Goal: Transaction & Acquisition: Purchase product/service

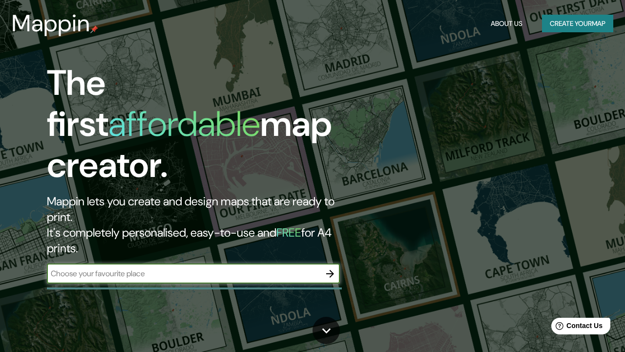
click at [188, 217] on div "The first affordable map creator. Mappin lets you create and design maps that a…" at bounding box center [203, 178] width 375 height 230
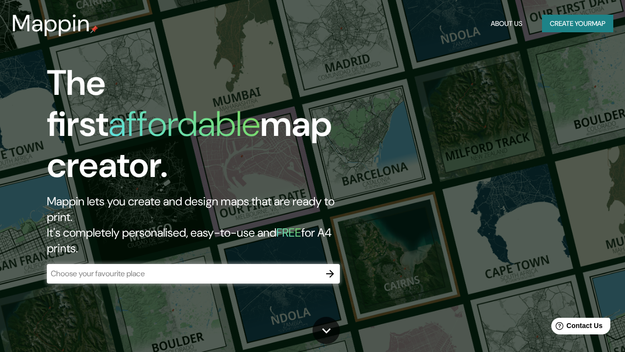
click at [184, 219] on div "The first affordable map creator. Mappin lets you create and design maps that a…" at bounding box center [203, 178] width 375 height 230
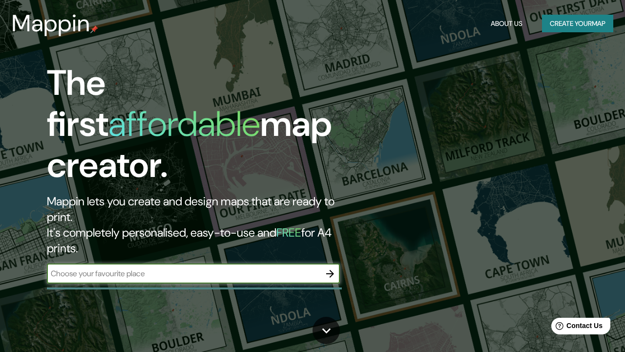
click at [184, 268] on input "text" at bounding box center [183, 273] width 273 height 11
type input "humedal cordoba"
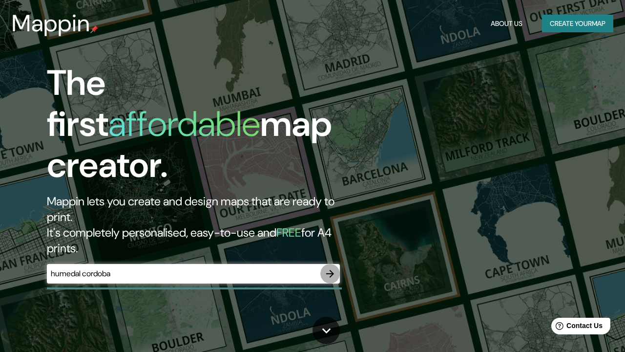
click at [333, 270] on icon "button" at bounding box center [330, 274] width 8 height 8
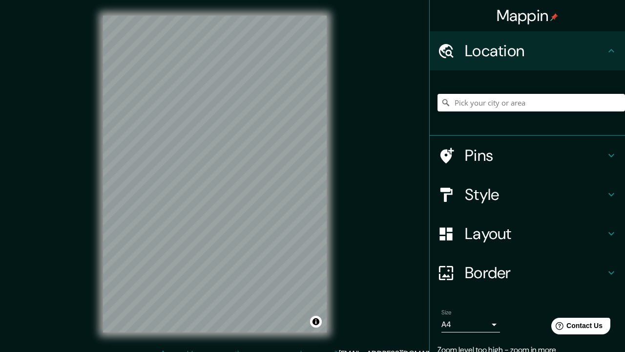
click at [480, 111] on div at bounding box center [532, 102] width 188 height 49
click at [479, 108] on input "Pick your city or area" at bounding box center [532, 103] width 188 height 18
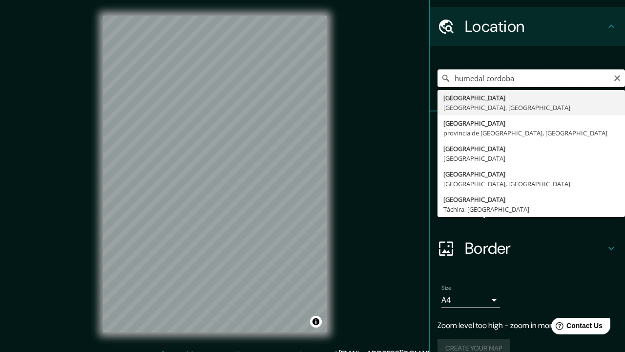
scroll to position [22, 0]
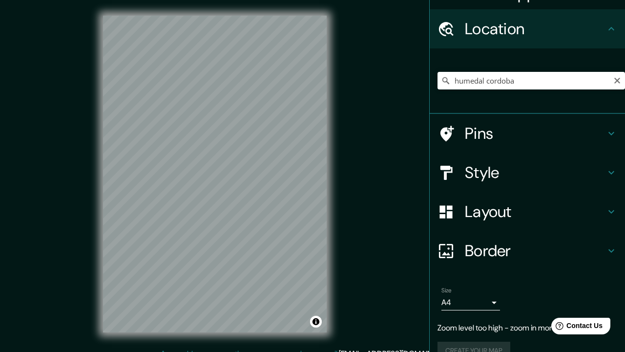
click at [215, 351] on div "Mappin Location [GEOGRAPHIC_DATA] cordoba [GEOGRAPHIC_DATA] [GEOGRAPHIC_DATA], …" at bounding box center [312, 181] width 625 height 363
click at [189, 351] on div "Mappin Location [GEOGRAPHIC_DATA] cordoba [GEOGRAPHIC_DATA] [GEOGRAPHIC_DATA], …" at bounding box center [312, 181] width 625 height 363
click at [182, 351] on div "Mappin Location [GEOGRAPHIC_DATA] cordoba [GEOGRAPHIC_DATA] [GEOGRAPHIC_DATA], …" at bounding box center [312, 181] width 625 height 363
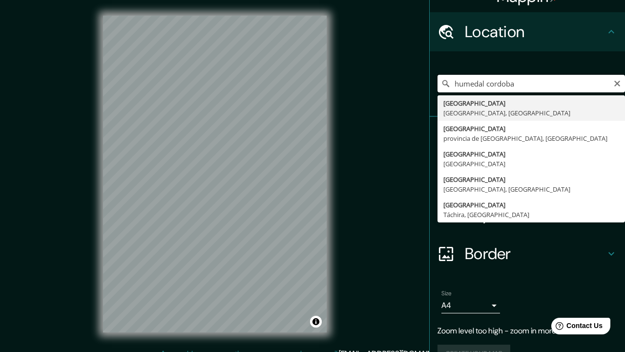
drag, startPoint x: 520, startPoint y: 87, endPoint x: 454, endPoint y: 83, distance: 66.6
click at [454, 83] on input "humedal cordoba" at bounding box center [532, 84] width 188 height 18
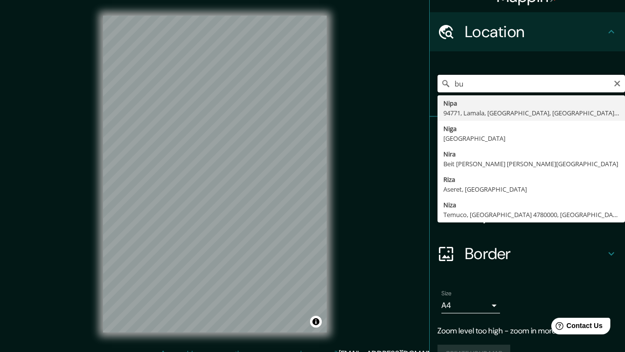
type input "b"
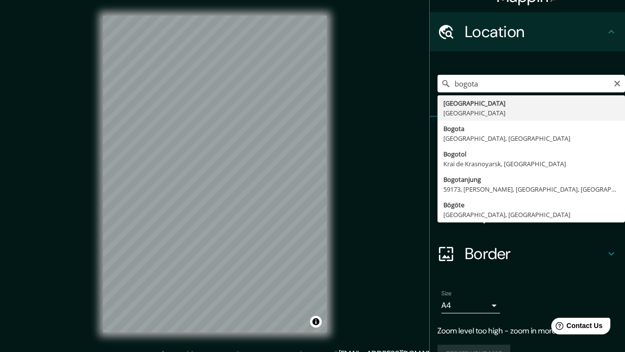
type input "[GEOGRAPHIC_DATA], [GEOGRAPHIC_DATA]"
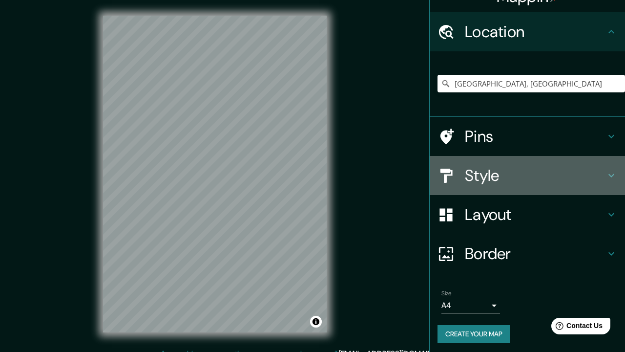
click at [483, 181] on h4 "Style" at bounding box center [535, 176] width 141 height 20
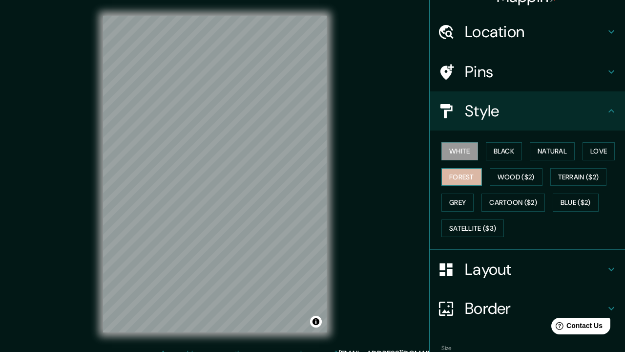
click at [470, 178] on button "Forest" at bounding box center [461, 177] width 41 height 18
click at [501, 151] on button "Black" at bounding box center [504, 151] width 37 height 18
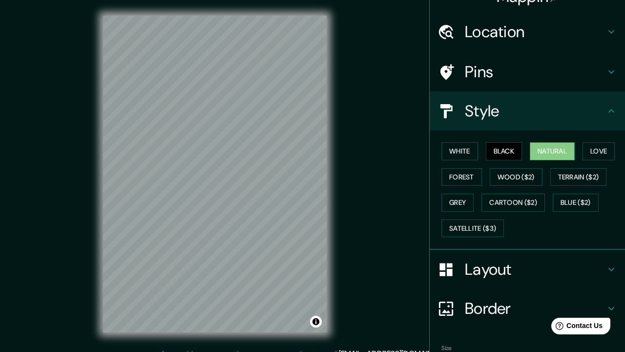
click at [547, 149] on button "Natural" at bounding box center [552, 151] width 45 height 18
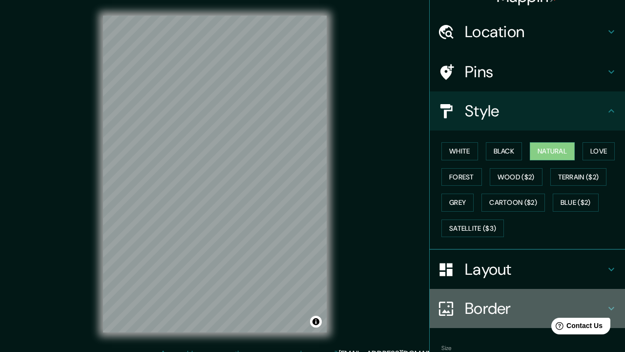
click at [498, 299] on h4 "Border" at bounding box center [535, 308] width 141 height 20
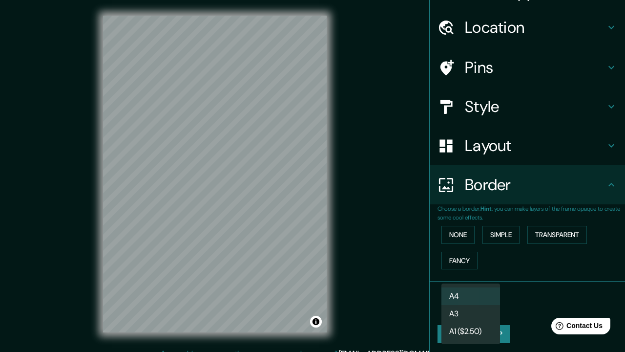
scroll to position [23, 0]
click at [459, 304] on body "Mappin Location [GEOGRAPHIC_DATA], [GEOGRAPHIC_DATA] Pins Style Layout Border C…" at bounding box center [312, 176] width 625 height 352
click at [461, 316] on li "A3" at bounding box center [470, 314] width 59 height 18
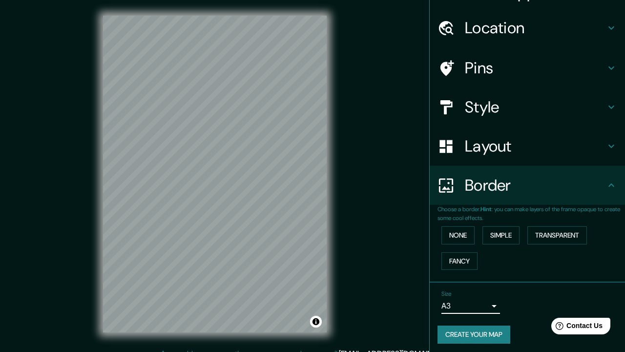
click at [479, 306] on body "Mappin Location [GEOGRAPHIC_DATA], [GEOGRAPHIC_DATA] Pins Style Layout Border C…" at bounding box center [312, 176] width 625 height 352
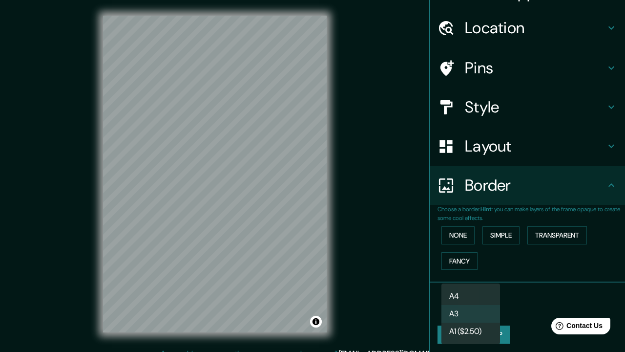
click at [475, 301] on li "A4" at bounding box center [470, 296] width 59 height 18
type input "single"
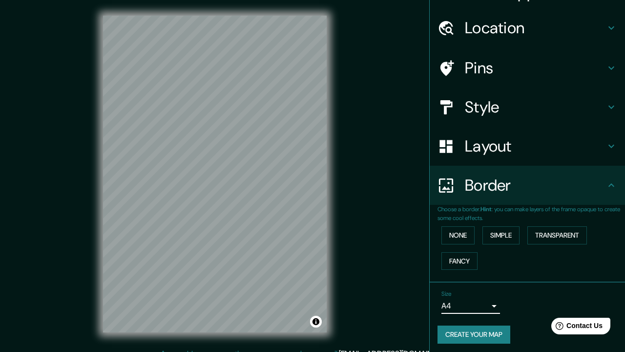
click at [510, 334] on button "Create your map" at bounding box center [474, 334] width 73 height 18
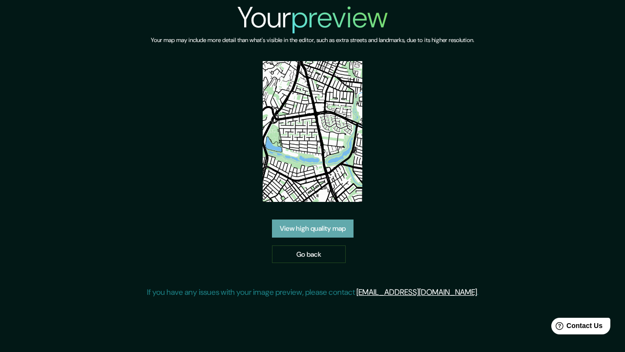
click at [334, 234] on link "View high quality map" at bounding box center [313, 228] width 82 height 18
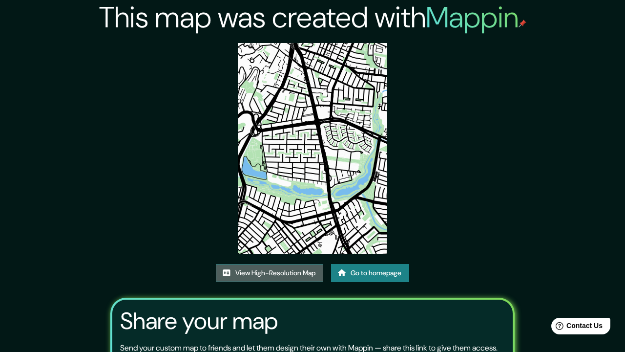
click at [284, 268] on link "View High-Resolution Map" at bounding box center [269, 273] width 107 height 18
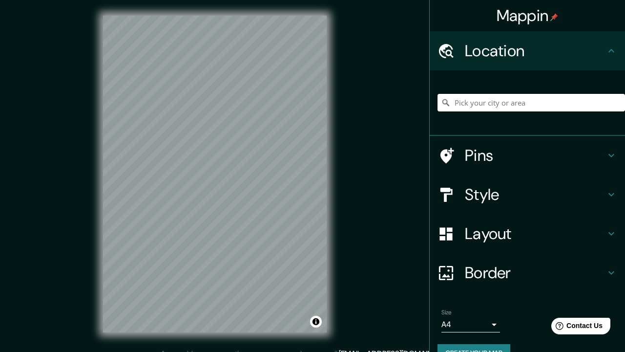
click at [507, 104] on input "Pick your city or area" at bounding box center [532, 103] width 188 height 18
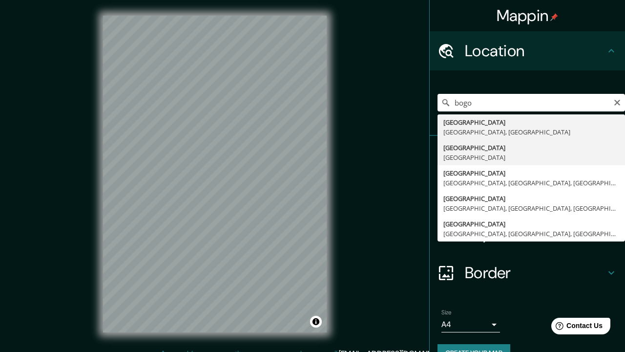
type input "[GEOGRAPHIC_DATA], [GEOGRAPHIC_DATA]"
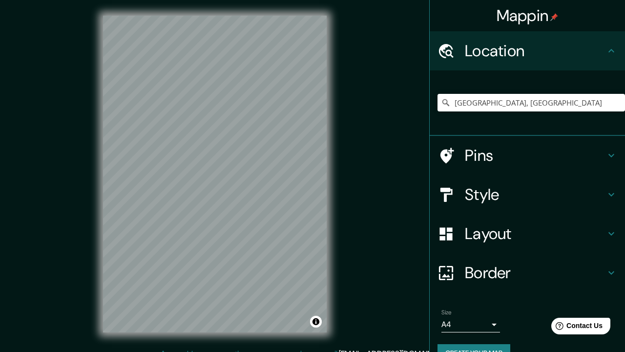
click at [501, 192] on h4 "Style" at bounding box center [535, 195] width 141 height 20
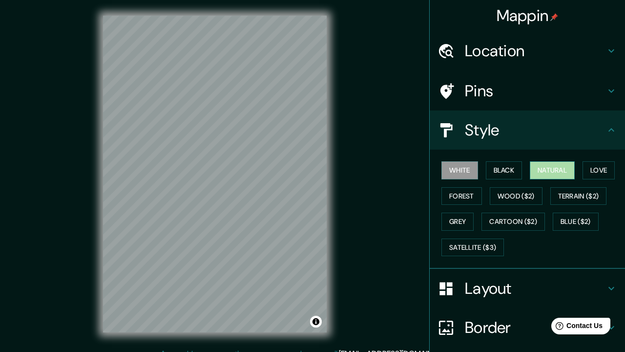
click at [544, 172] on button "Natural" at bounding box center [552, 170] width 45 height 18
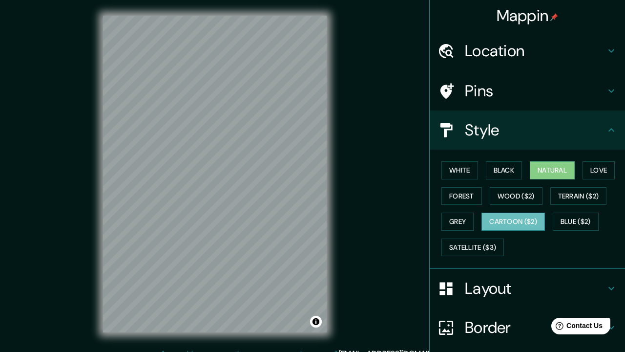
click at [516, 213] on button "Cartoon ($2)" at bounding box center [512, 221] width 63 height 18
click at [486, 249] on button "Satellite ($3)" at bounding box center [472, 247] width 63 height 18
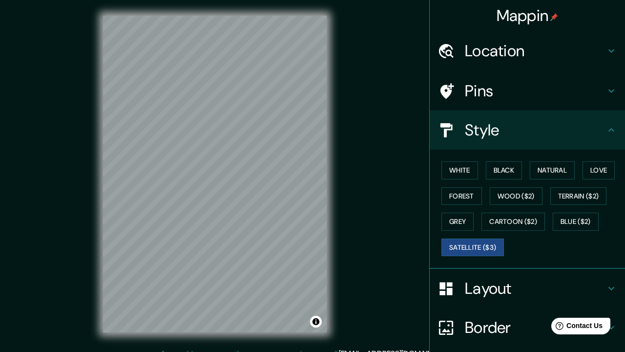
click at [514, 230] on div "White Black Natural Love Forest Wood ($2) Terrain ($2) Grey Cartoon ($2) Blue (…" at bounding box center [532, 208] width 188 height 103
click at [514, 227] on button "Cartoon ($2)" at bounding box center [512, 221] width 63 height 18
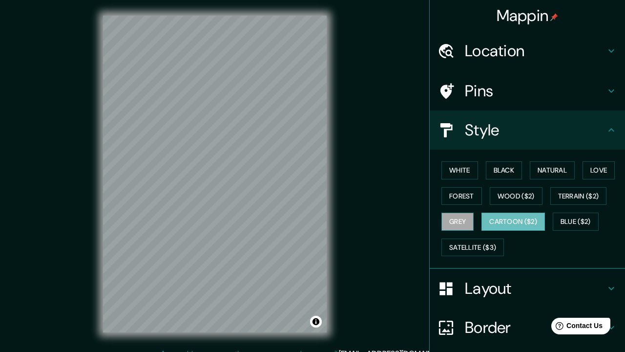
click at [461, 214] on button "Grey" at bounding box center [457, 221] width 32 height 18
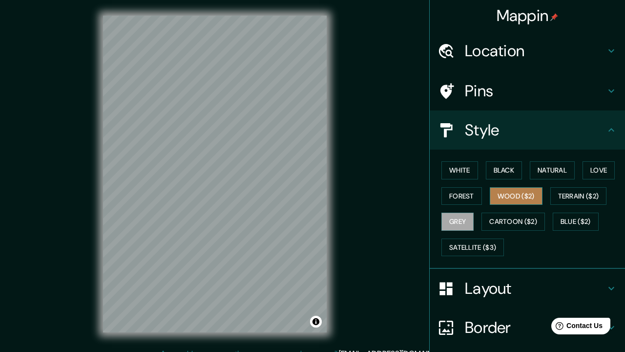
click at [528, 196] on button "Wood ($2)" at bounding box center [516, 196] width 53 height 18
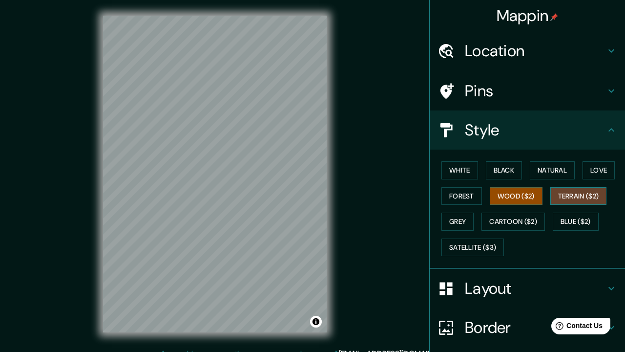
click at [572, 193] on button "Terrain ($2)" at bounding box center [578, 196] width 57 height 18
click at [526, 199] on button "Wood ($2)" at bounding box center [516, 196] width 53 height 18
click at [598, 178] on div "White Black Natural Love Forest Wood ($2) Terrain ($2) Grey Cartoon ($2) Blue (…" at bounding box center [532, 208] width 188 height 103
click at [598, 174] on button "Love" at bounding box center [599, 170] width 32 height 18
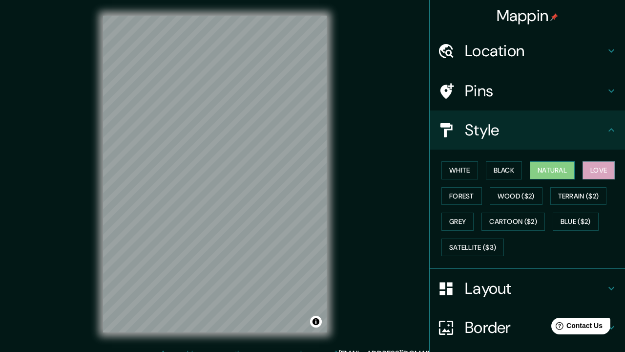
click at [562, 169] on button "Natural" at bounding box center [552, 170] width 45 height 18
click at [518, 162] on button "Black" at bounding box center [504, 170] width 37 height 18
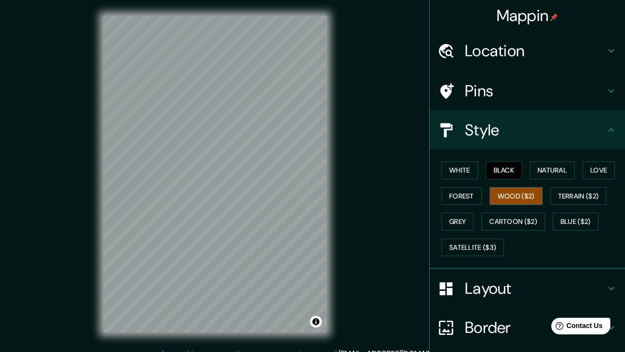
click at [502, 193] on button "Wood ($2)" at bounding box center [516, 196] width 53 height 18
